Goal: Task Accomplishment & Management: Use online tool/utility

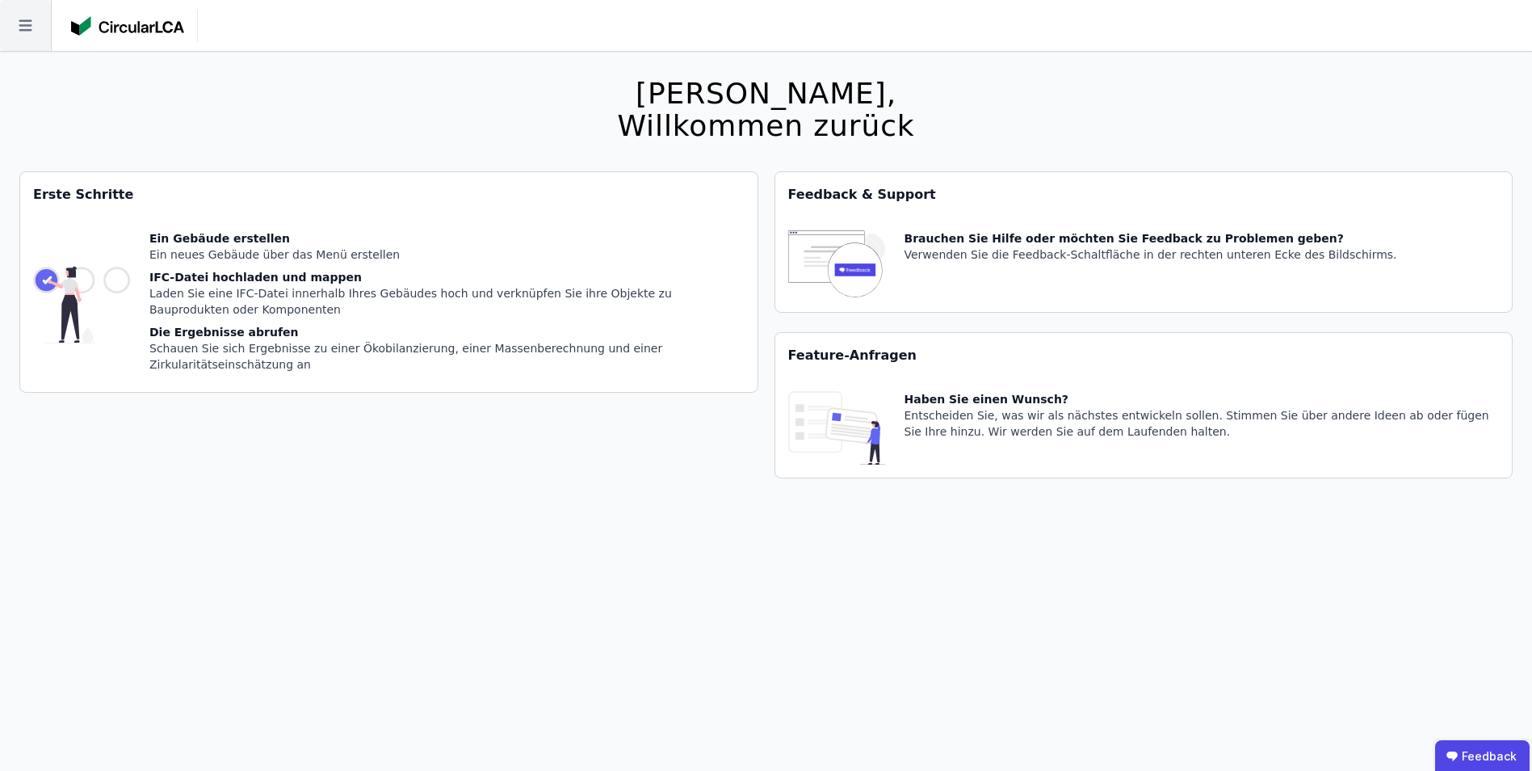
click at [25, 29] on icon at bounding box center [25, 25] width 51 height 51
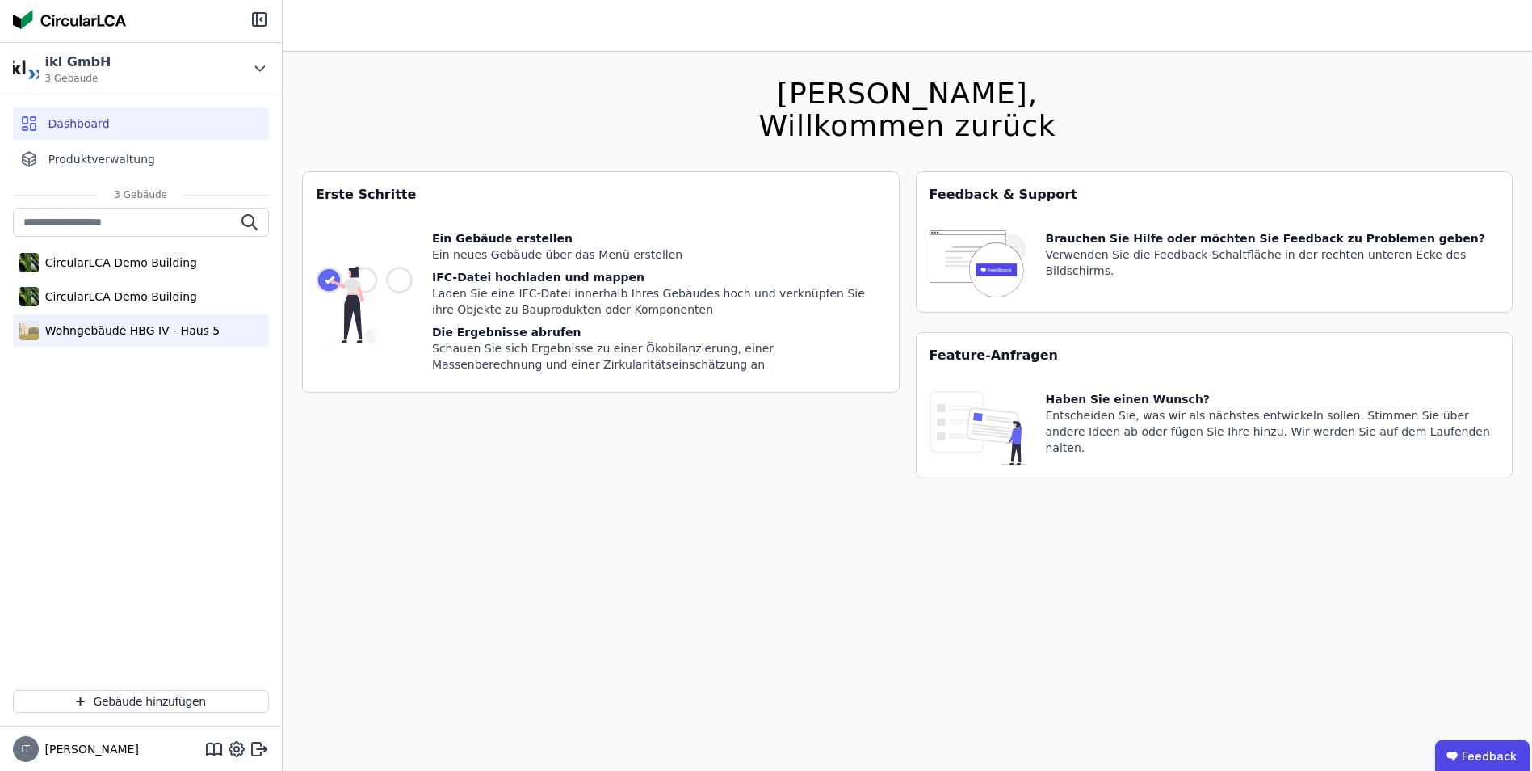
click at [120, 327] on div "Wohngebäude HBG IV - Haus 5" at bounding box center [130, 330] width 182 height 16
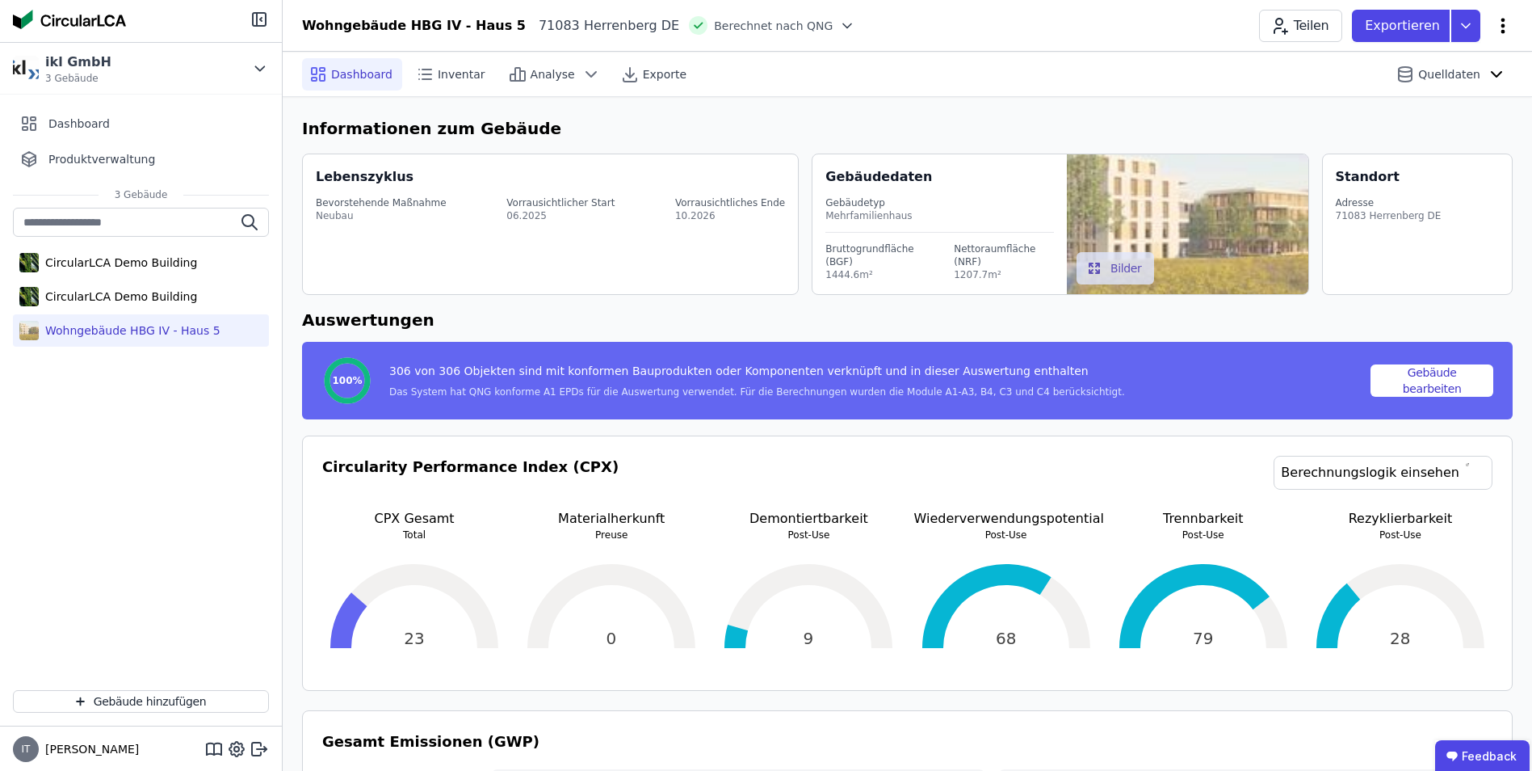
click at [1508, 27] on icon at bounding box center [1502, 25] width 19 height 19
click at [1454, 62] on span "Gebäude bearbeiten" at bounding box center [1427, 64] width 116 height 16
select select "**********"
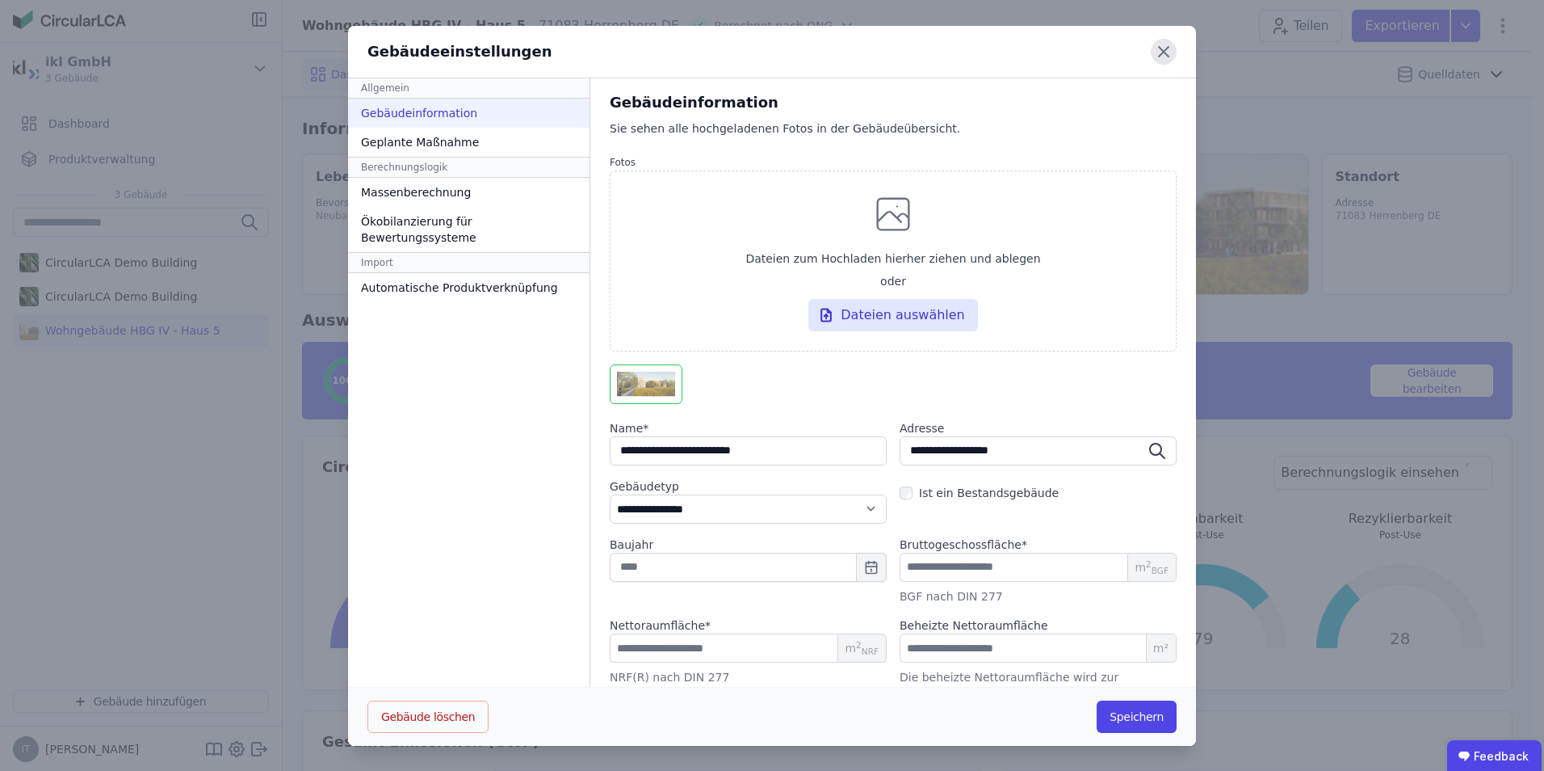
click at [1154, 53] on icon at bounding box center [1164, 52] width 26 height 26
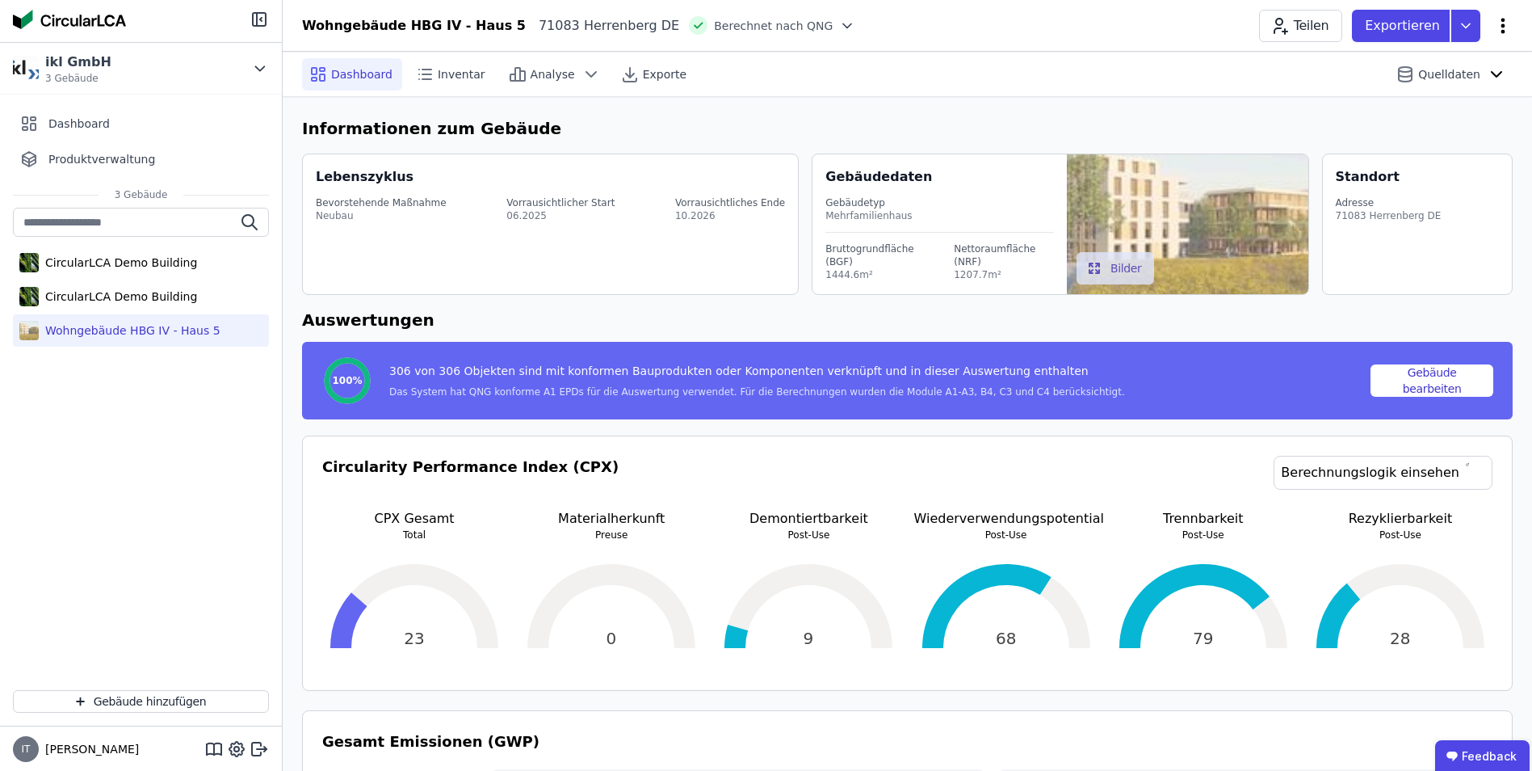
click at [1501, 27] on icon at bounding box center [1502, 25] width 19 height 19
click at [1423, 124] on span "Energie im Betrieb (B6)" at bounding box center [1434, 130] width 130 height 32
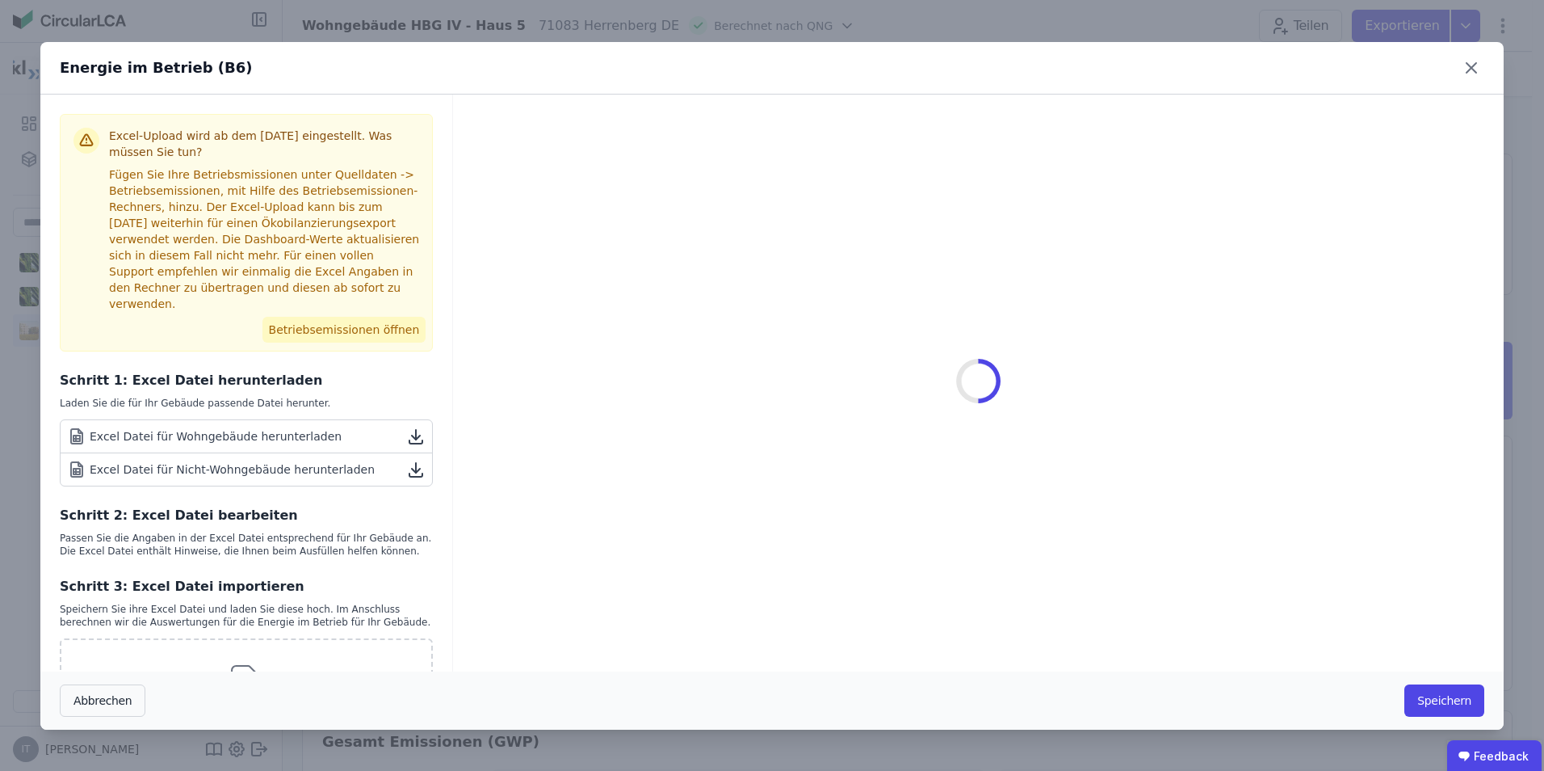
click at [324, 317] on button "Betriebsemissionen öffnen" at bounding box center [345, 330] width 164 height 26
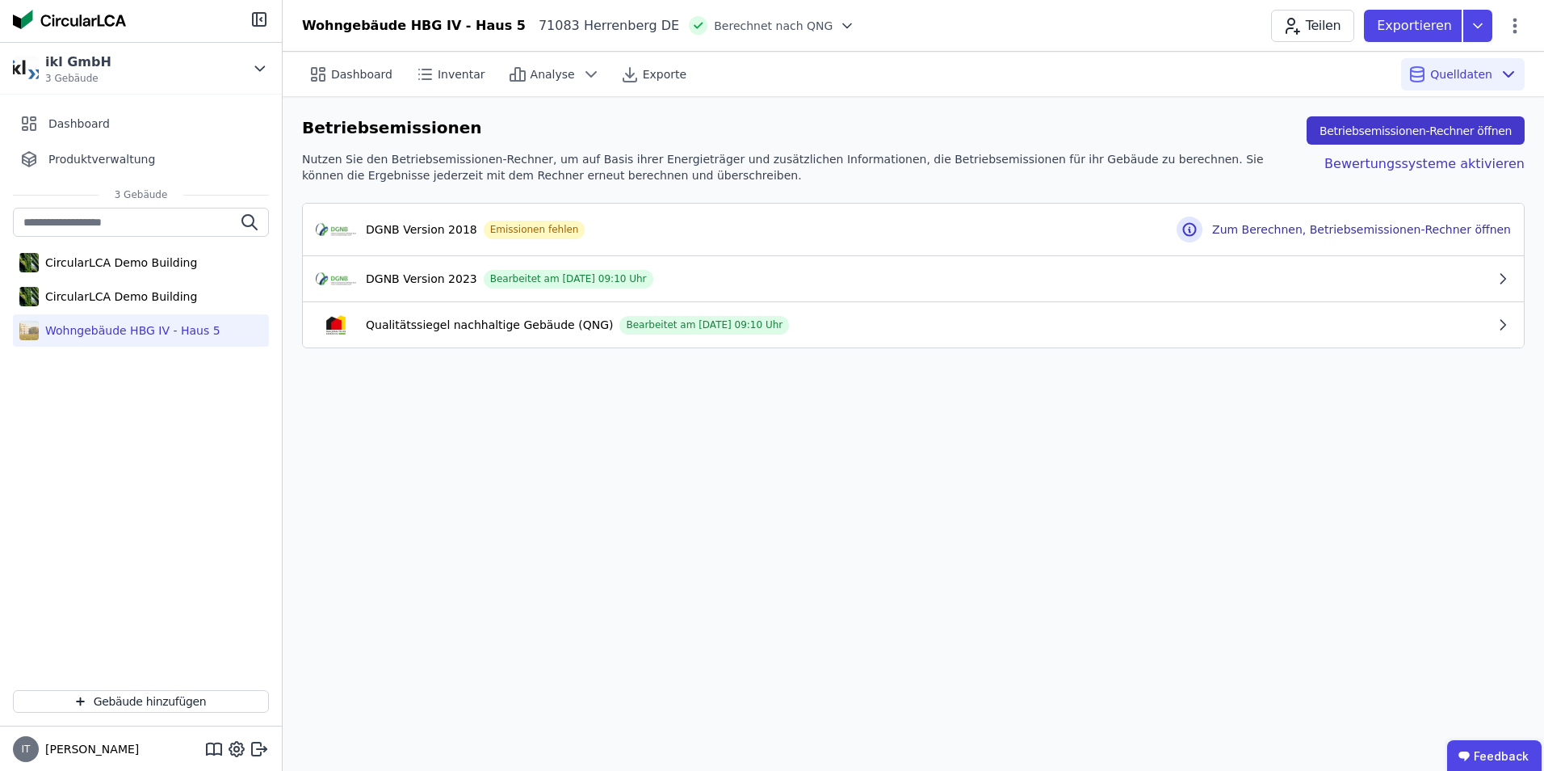
click at [1445, 130] on button "Betriebsemissionen-Rechner öffnen" at bounding box center [1416, 130] width 218 height 28
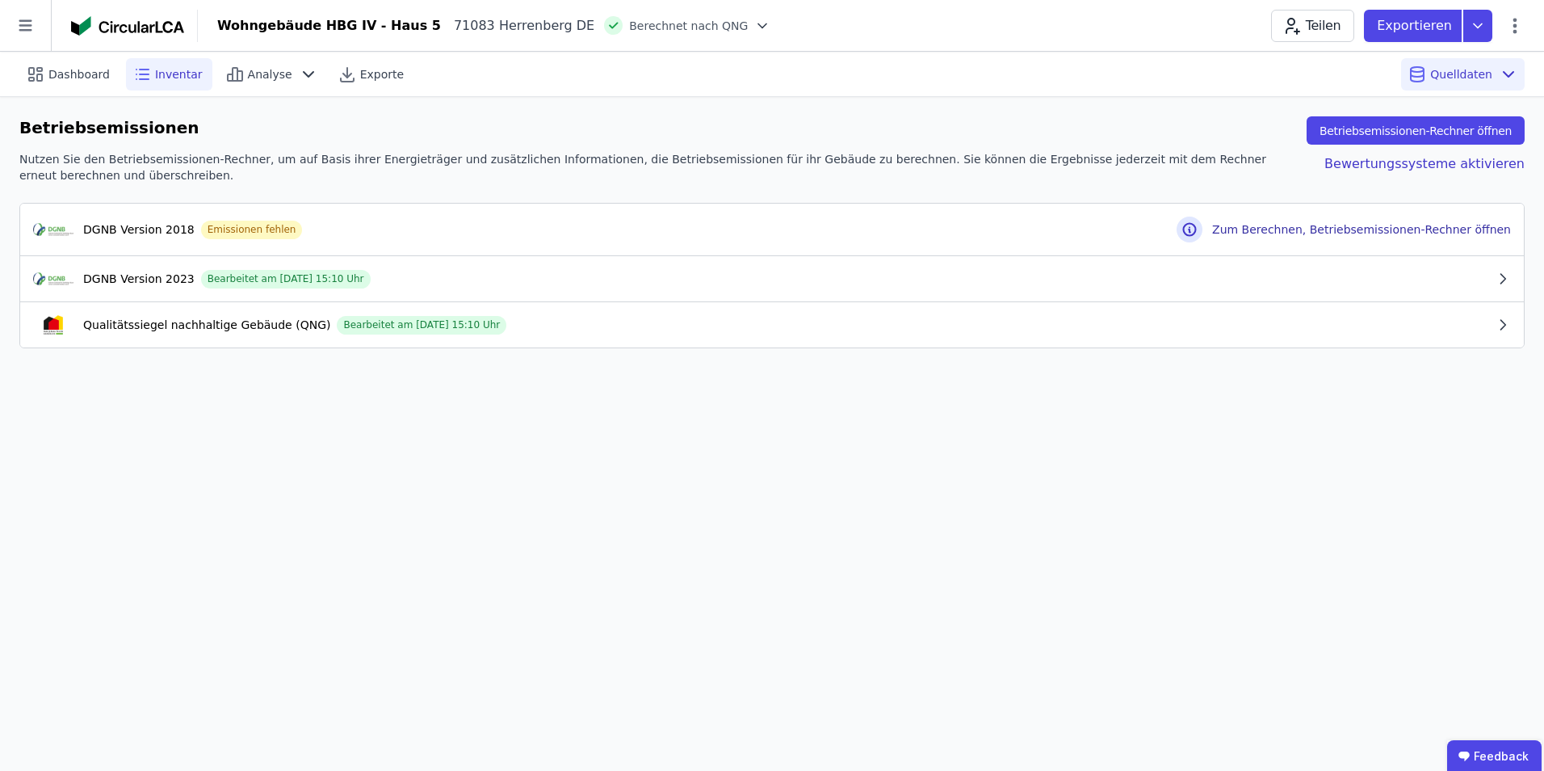
click at [166, 78] on span "Inventar" at bounding box center [179, 74] width 48 height 16
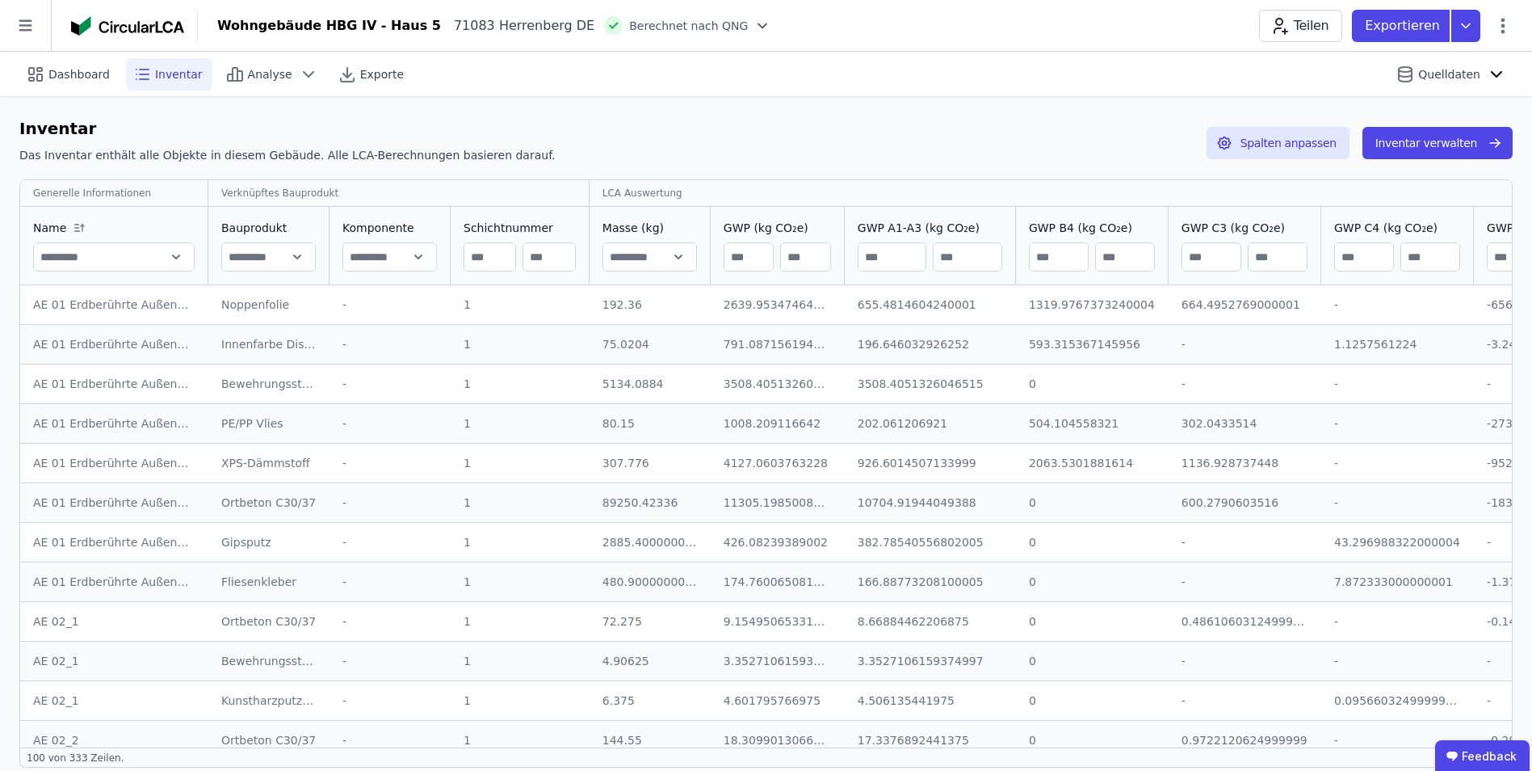
click at [732, 256] on input "number" at bounding box center [749, 256] width 48 height 29
type input "*"
click at [781, 257] on input "number" at bounding box center [805, 256] width 48 height 29
type input "*"
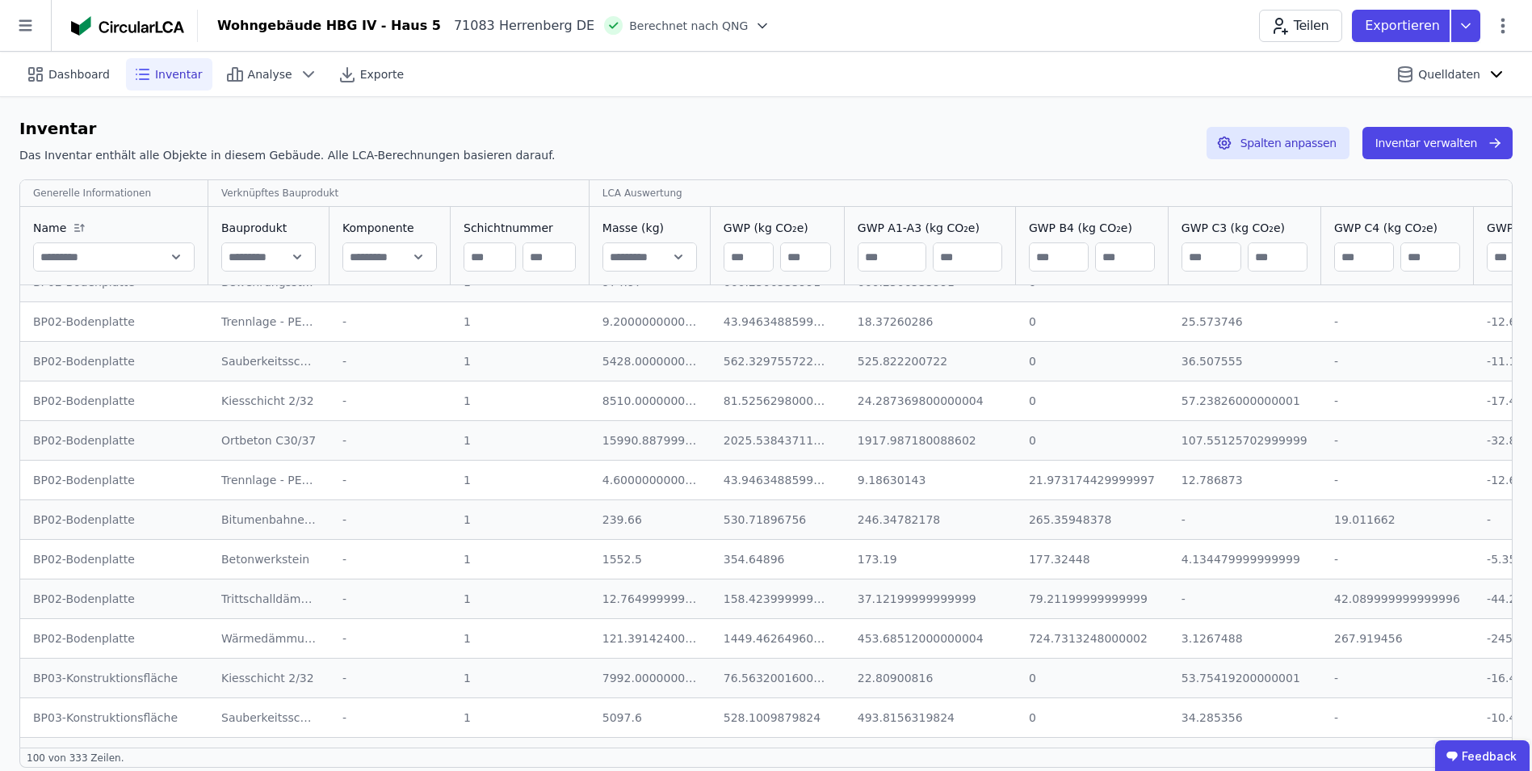
scroll to position [3312, 0]
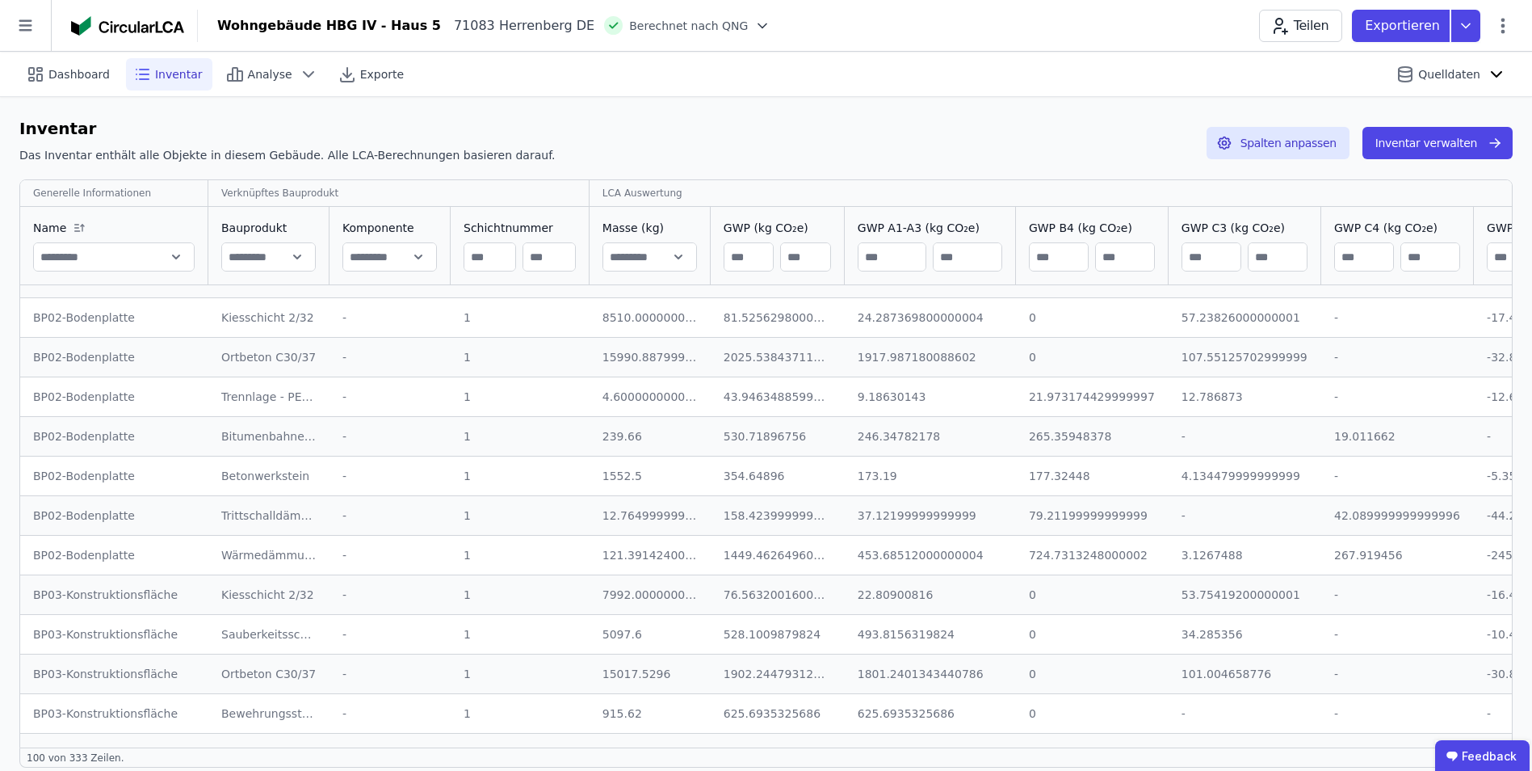
click at [615, 261] on input "text" at bounding box center [649, 256] width 93 height 29
type input "*"
click at [594, 128] on div "Inventar Das Inventar enthält alle Objekte in diesem Gebäude. Alle LCA-Berechnu…" at bounding box center [765, 142] width 1493 height 53
click at [666, 258] on input "*" at bounding box center [649, 256] width 93 height 29
click at [621, 256] on input "*" at bounding box center [649, 256] width 93 height 29
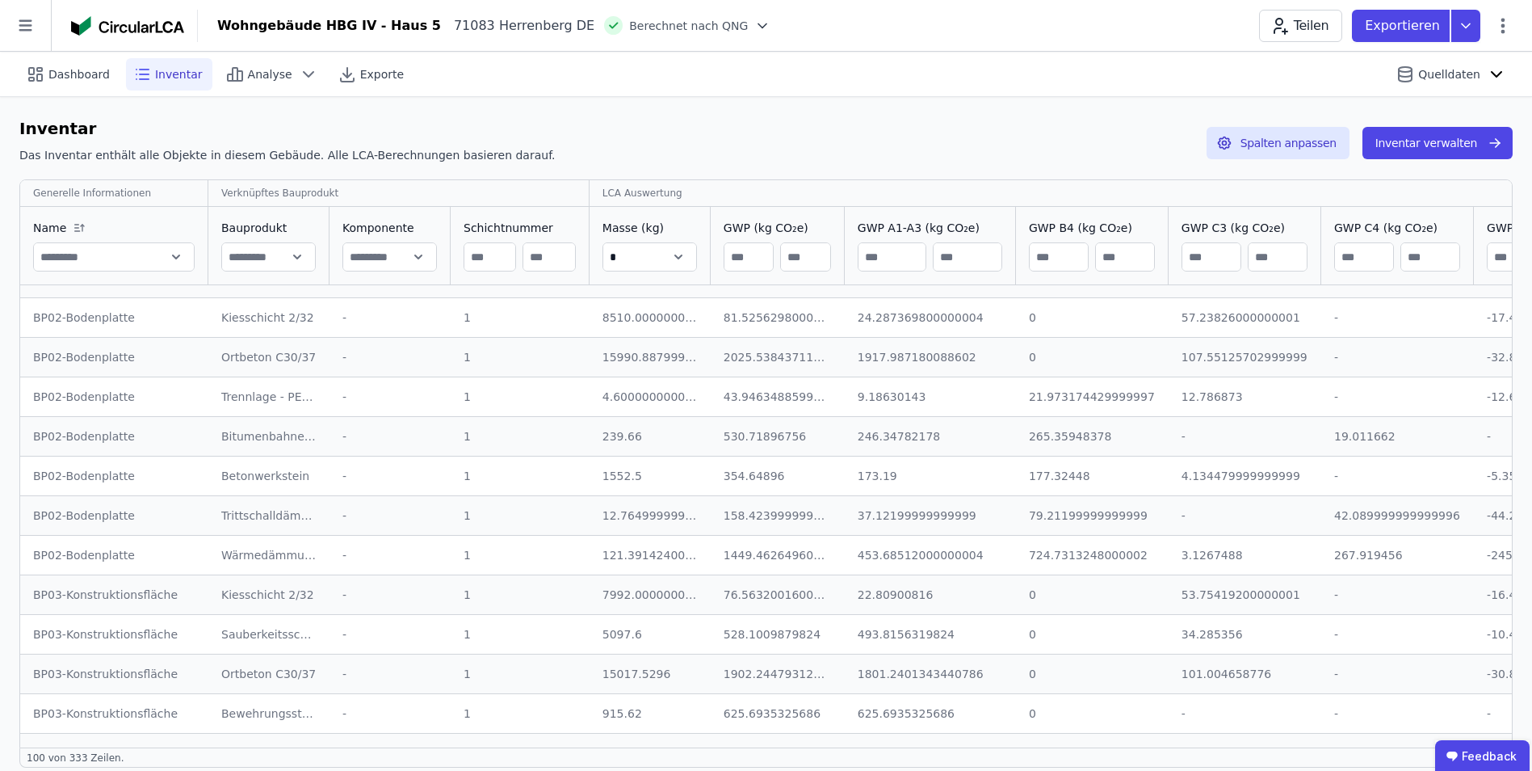
click at [617, 140] on div "Inventar Das Inventar enthält alle Objekte in diesem Gebäude. Alle LCA-Berechnu…" at bounding box center [765, 142] width 1493 height 53
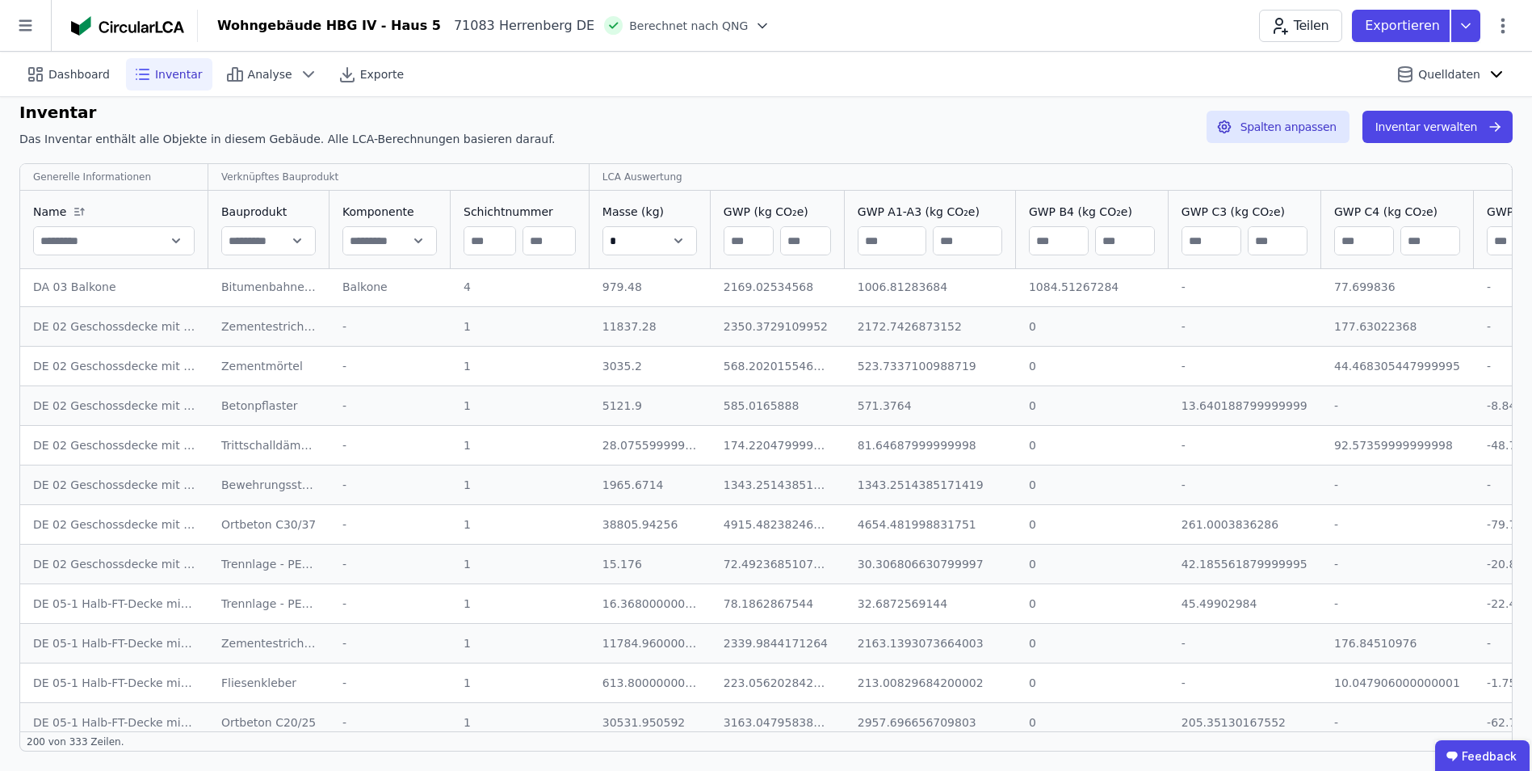
scroll to position [4552, 0]
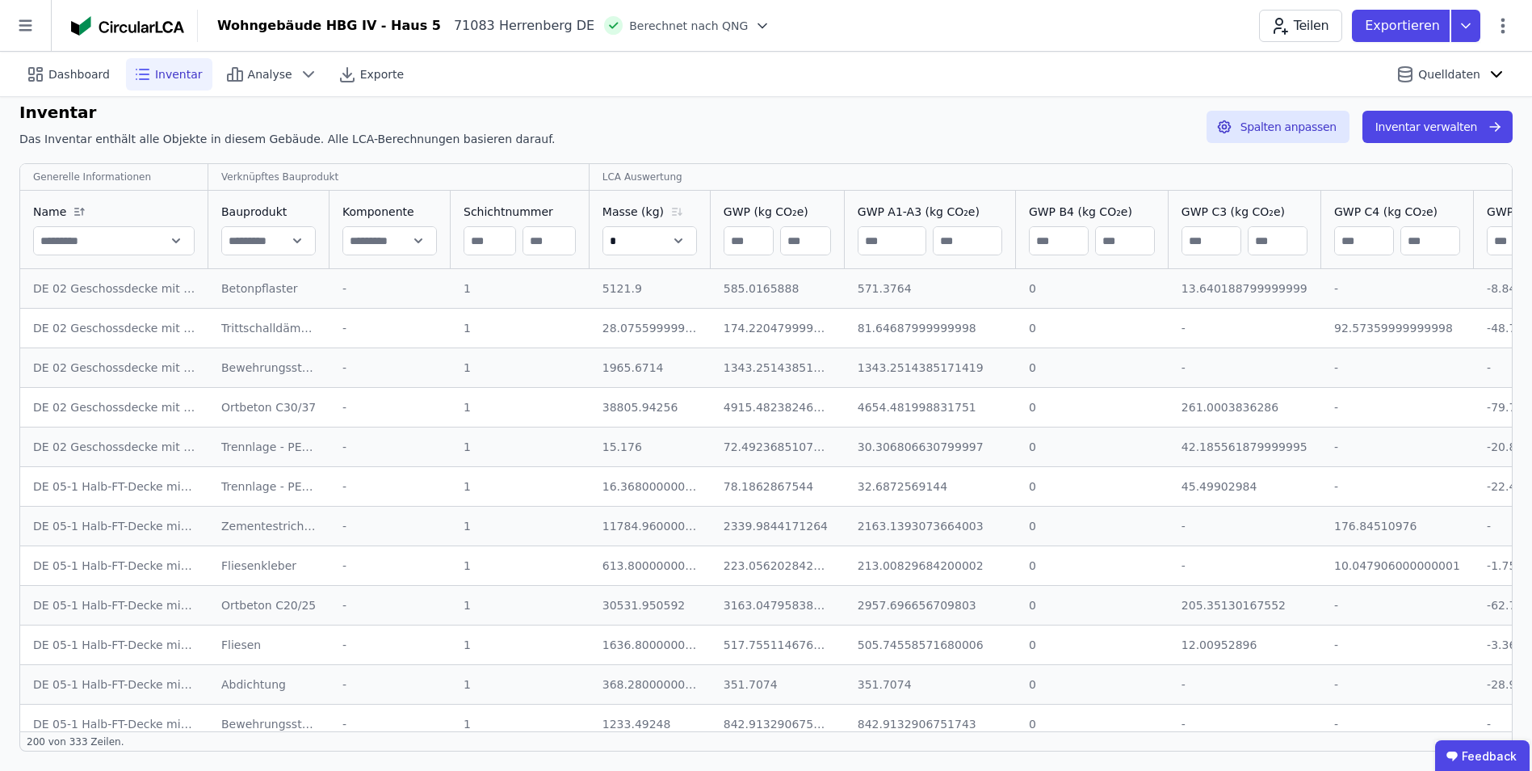
click at [667, 212] on icon at bounding box center [676, 211] width 19 height 13
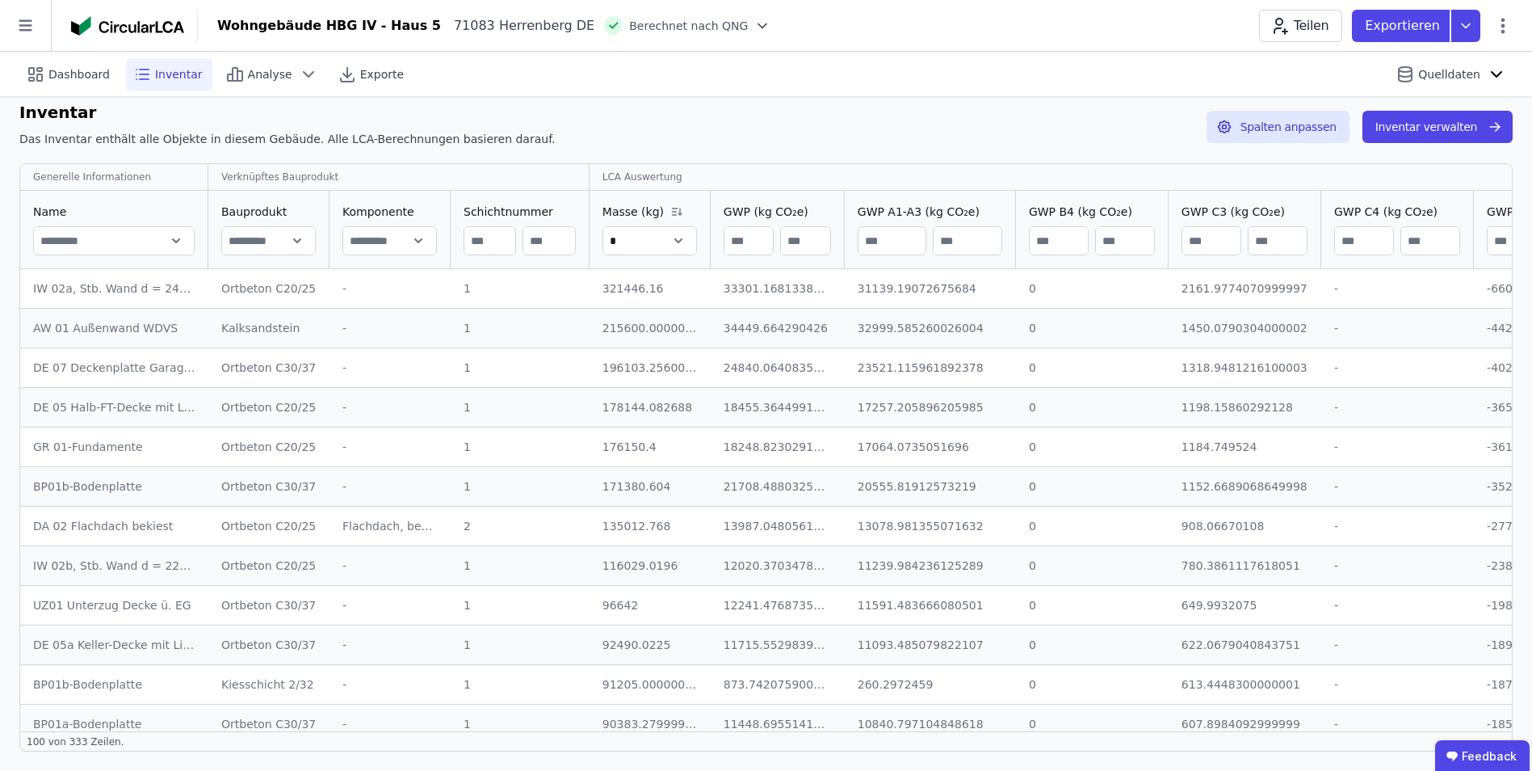
click at [618, 239] on input "*" at bounding box center [649, 240] width 93 height 29
click at [667, 212] on icon at bounding box center [676, 211] width 19 height 13
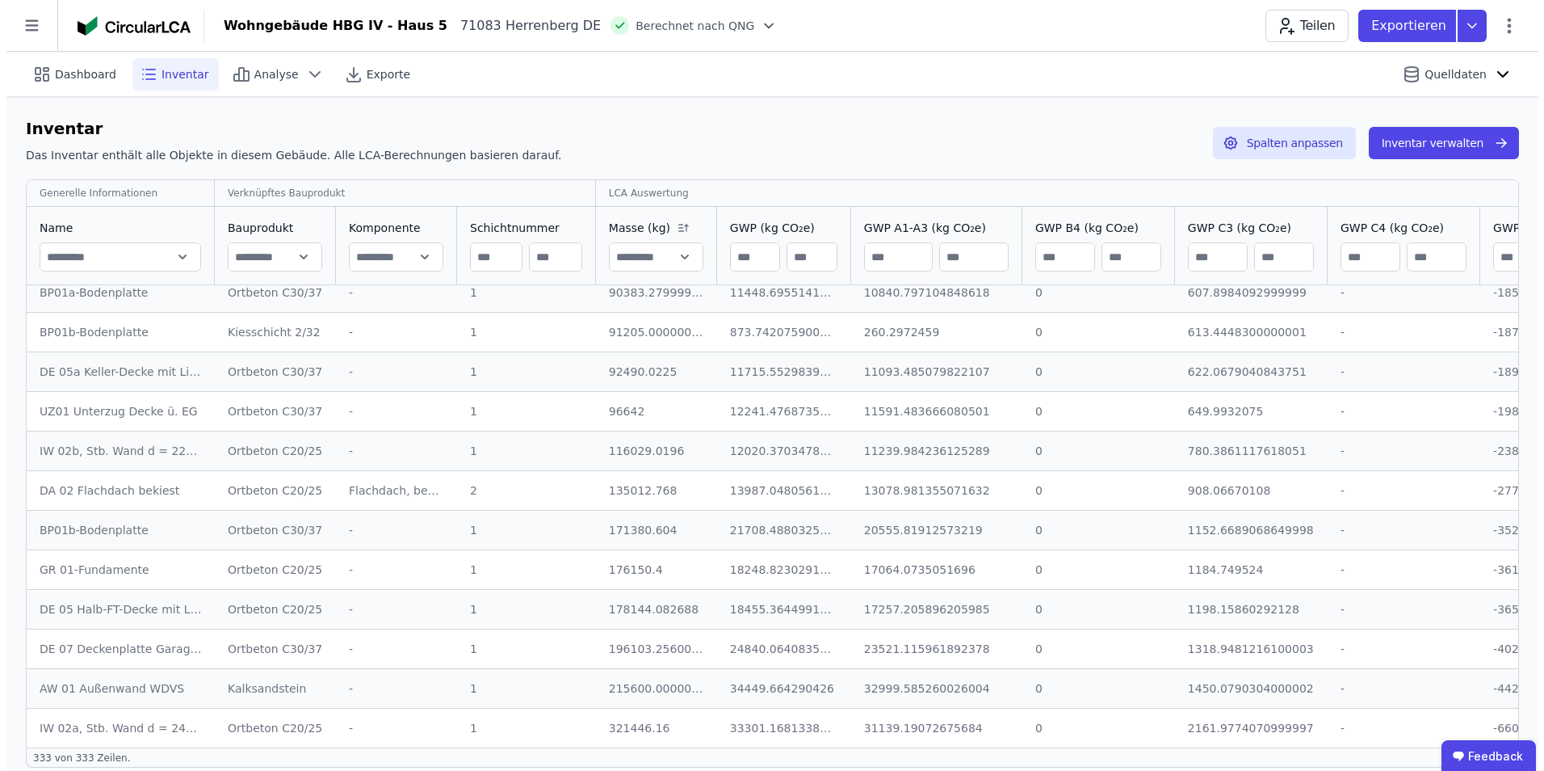
scroll to position [16, 0]
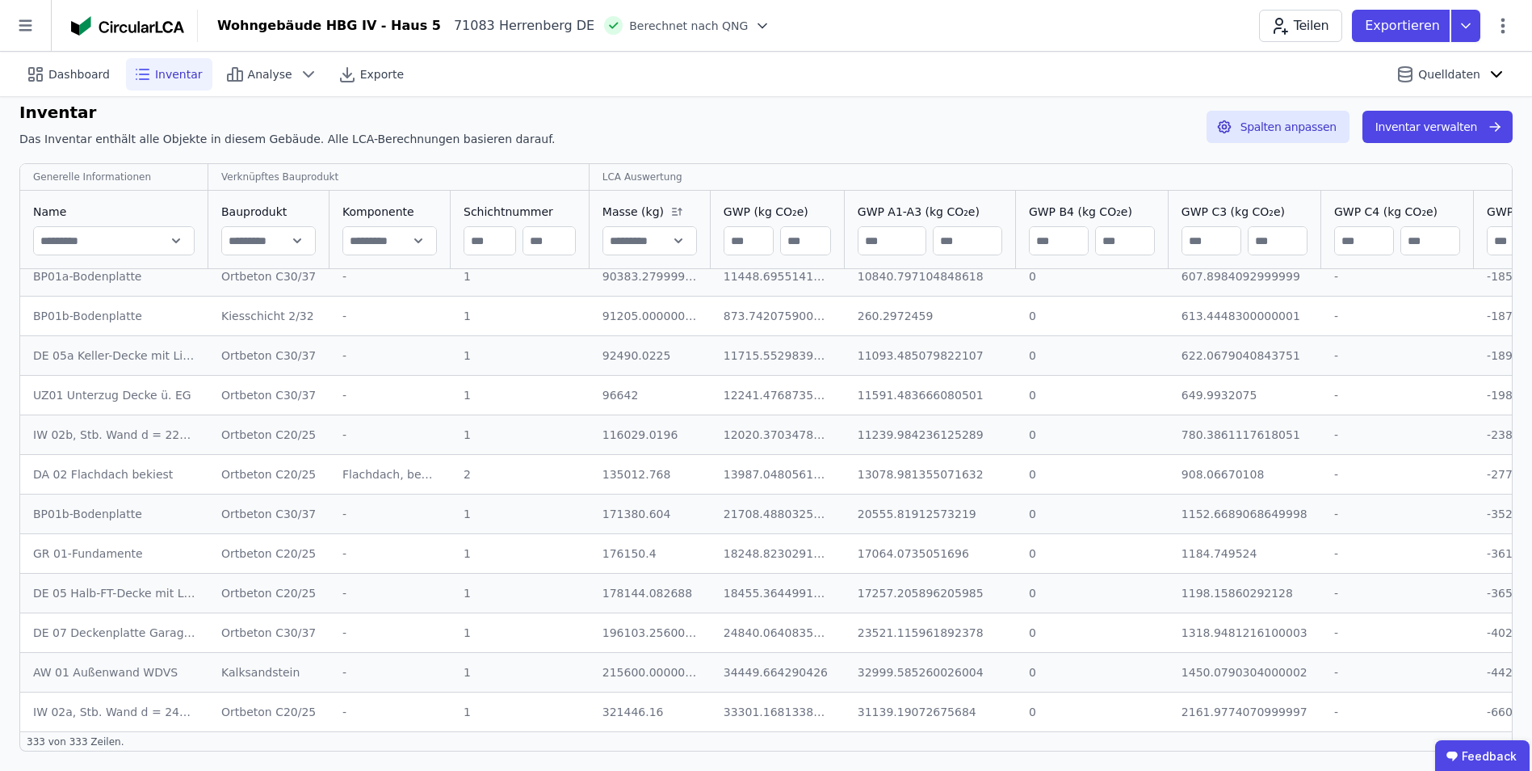
click at [629, 117] on div "Inventar Das Inventar enthält alle Objekte in diesem Gebäude. Alle LCA-Berechnu…" at bounding box center [765, 126] width 1493 height 53
click at [1503, 27] on icon at bounding box center [1502, 25] width 19 height 19
click at [1417, 124] on span "Energie im Betrieb (B6)" at bounding box center [1434, 130] width 130 height 32
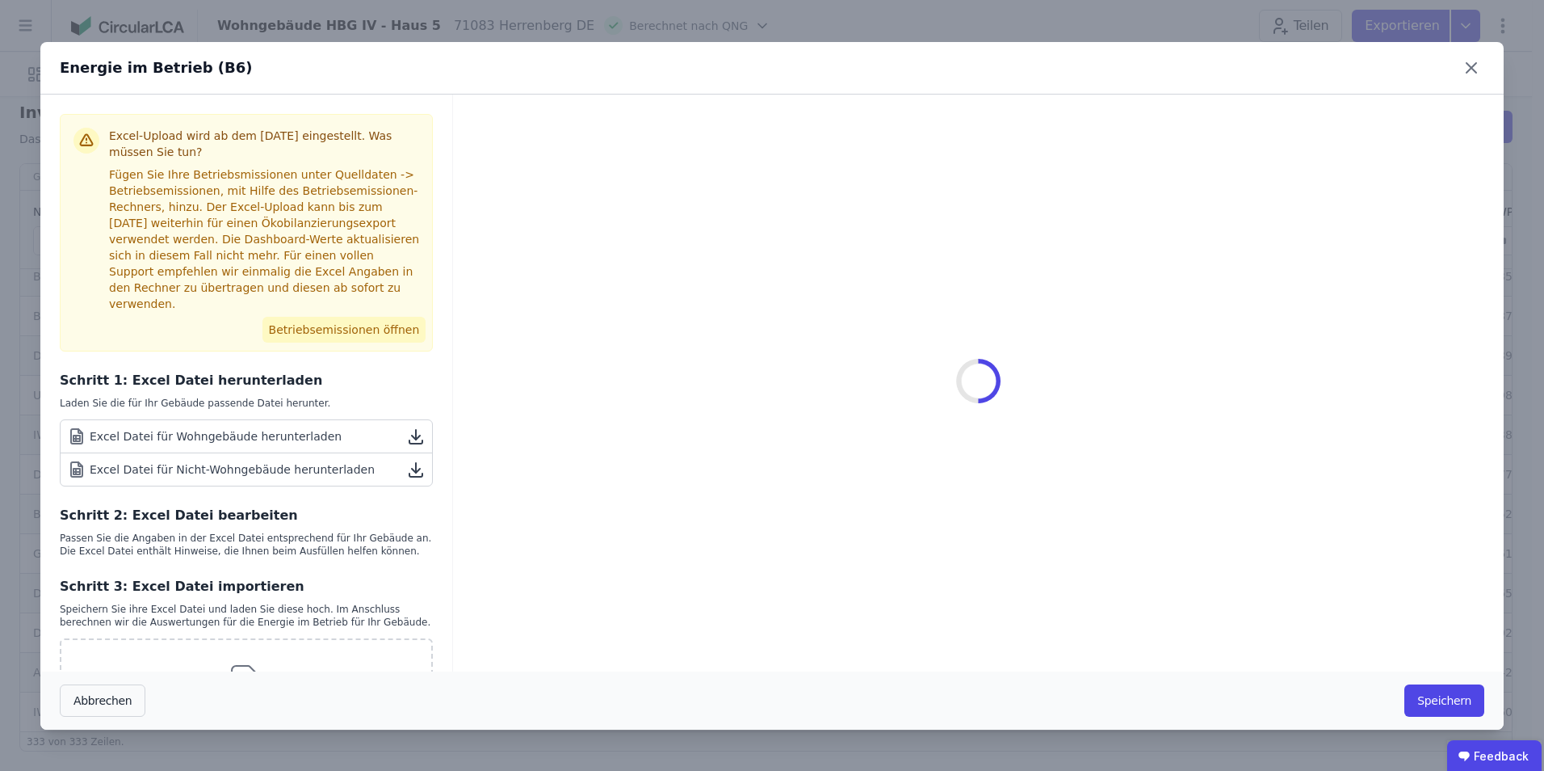
click at [290, 317] on button "Betriebsemissionen öffnen" at bounding box center [345, 330] width 164 height 26
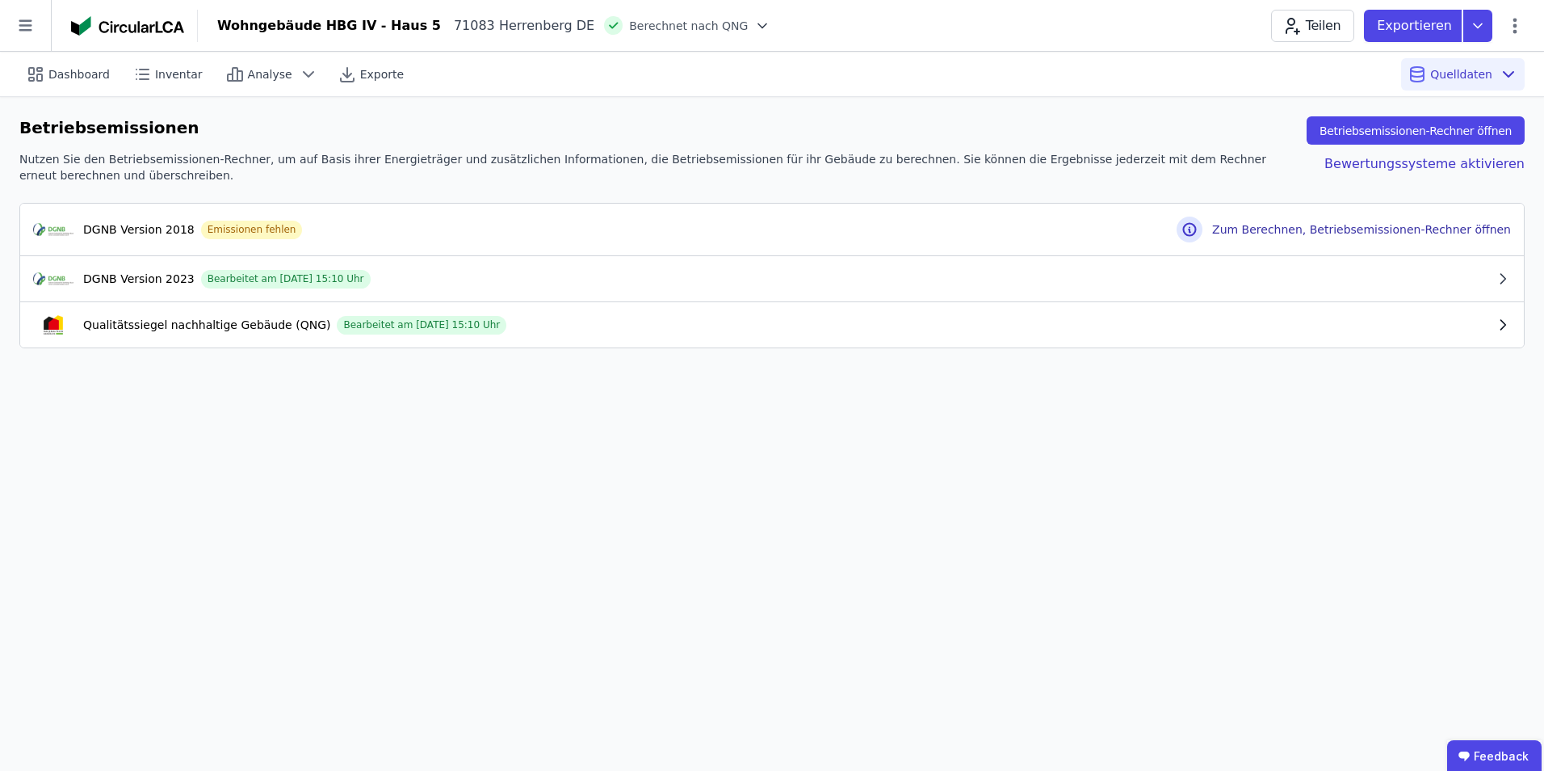
click at [1508, 319] on icon "button" at bounding box center [1503, 325] width 16 height 16
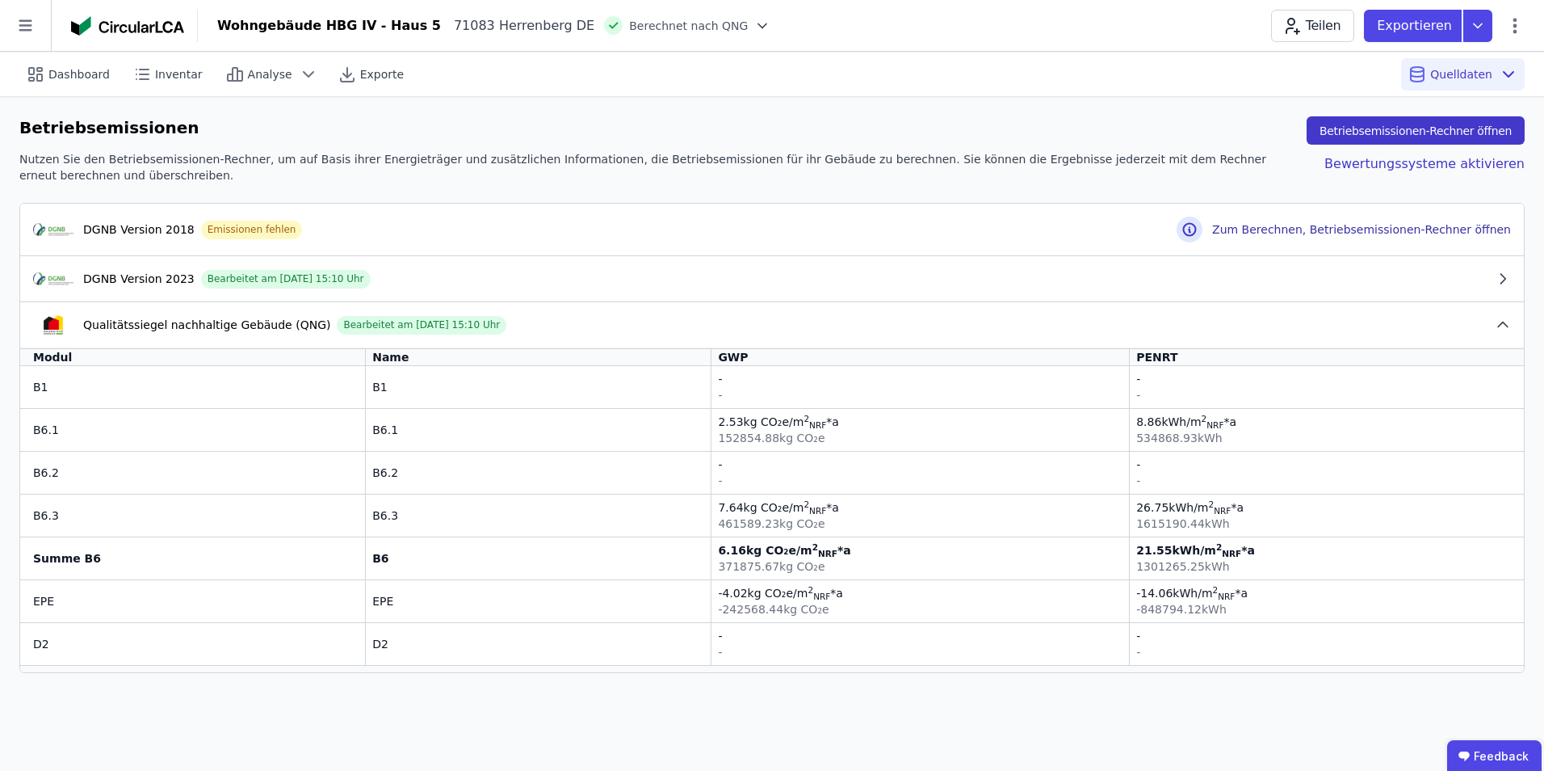
click at [1448, 131] on button "Betriebsemissionen-Rechner öffnen" at bounding box center [1416, 130] width 218 height 28
